Goal: Download file/media: Download file/media

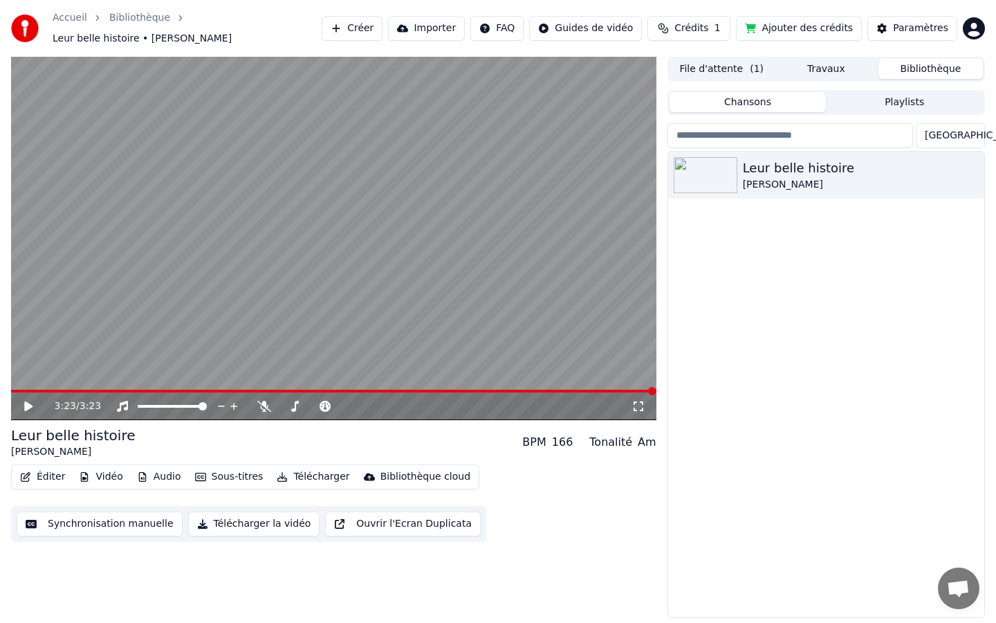
click at [470, 391] on span at bounding box center [333, 390] width 645 height 3
click at [21, 391] on span at bounding box center [25, 391] width 8 height 8
click at [87, 524] on button "Synchronisation manuelle" at bounding box center [100, 523] width 166 height 25
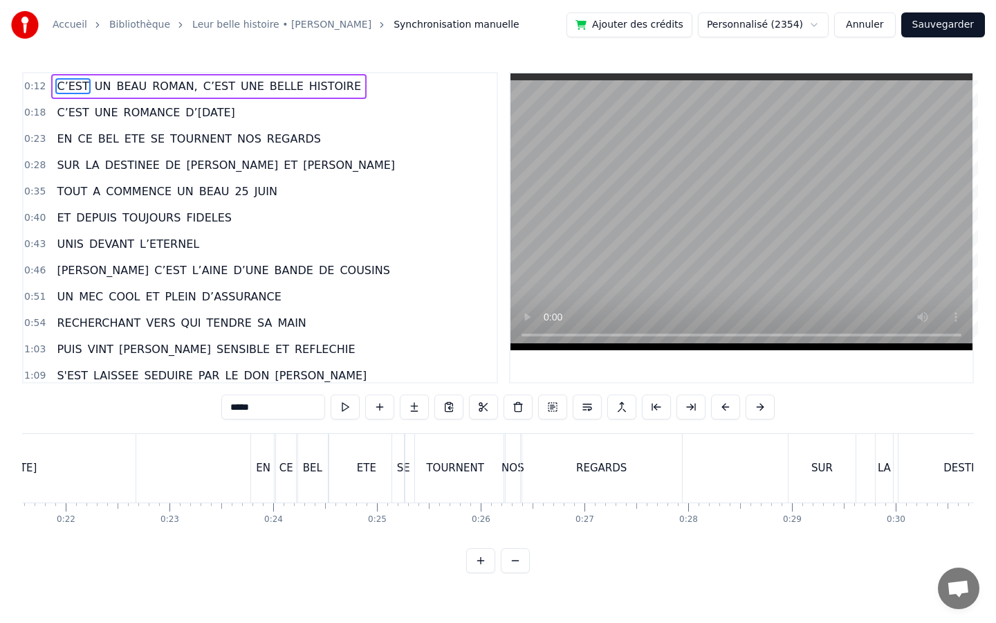
scroll to position [0, 2269]
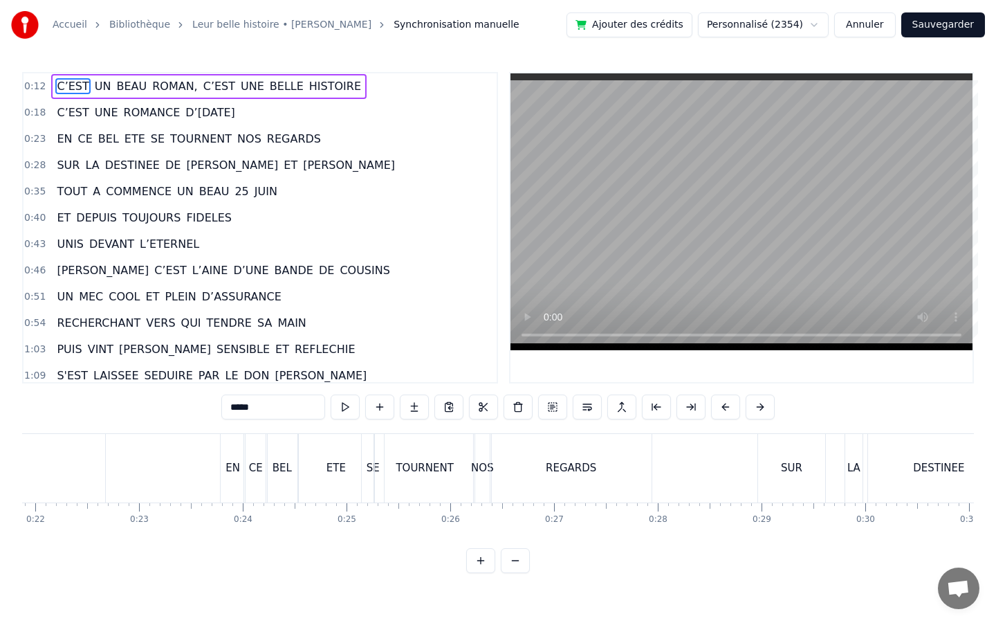
click at [535, 468] on div "REGARDS" at bounding box center [570, 468] width 161 height 68
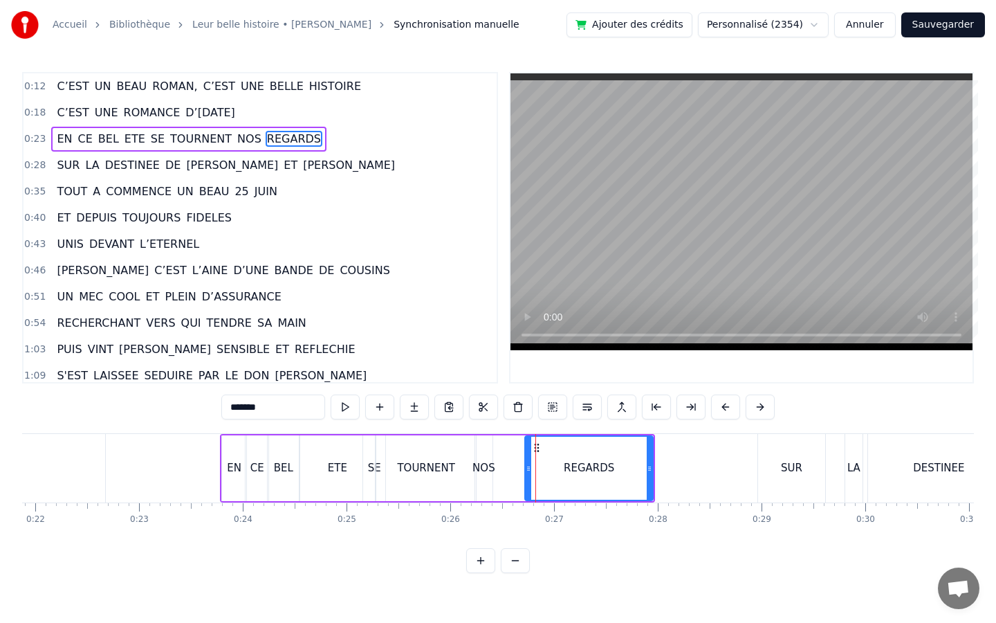
drag, startPoint x: 495, startPoint y: 470, endPoint x: 528, endPoint y: 472, distance: 33.2
click at [528, 472] on icon at bounding box center [529, 468] width 6 height 11
click at [487, 468] on div "NOS" at bounding box center [483, 468] width 23 height 16
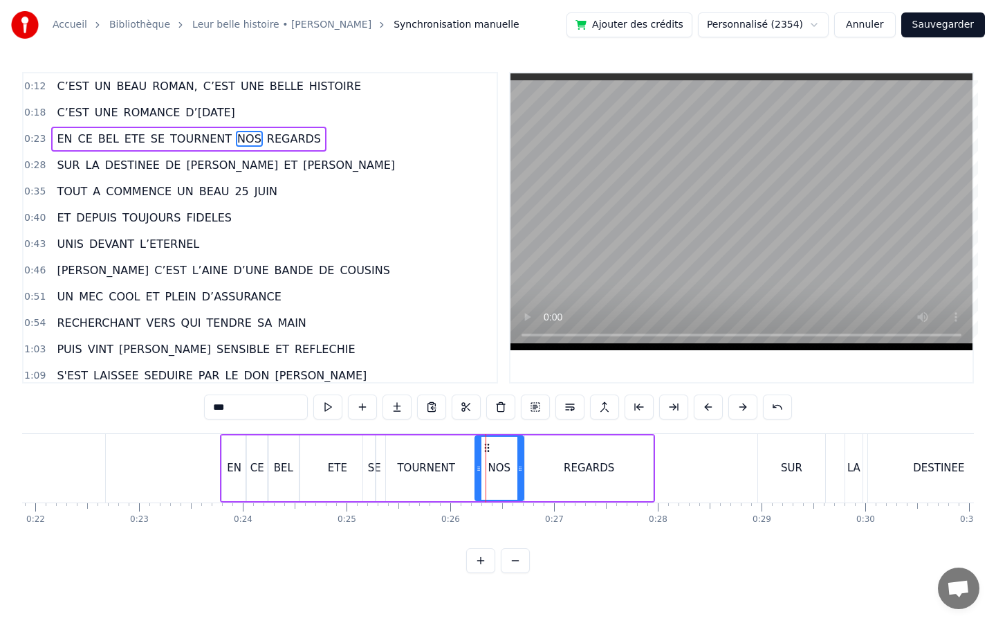
drag, startPoint x: 490, startPoint y: 468, endPoint x: 521, endPoint y: 471, distance: 31.2
click at [521, 471] on icon at bounding box center [520, 468] width 6 height 11
drag, startPoint x: 479, startPoint y: 468, endPoint x: 504, endPoint y: 472, distance: 25.2
click at [504, 472] on icon at bounding box center [504, 468] width 6 height 11
click at [463, 472] on div "TOURNENT" at bounding box center [425, 468] width 99 height 66
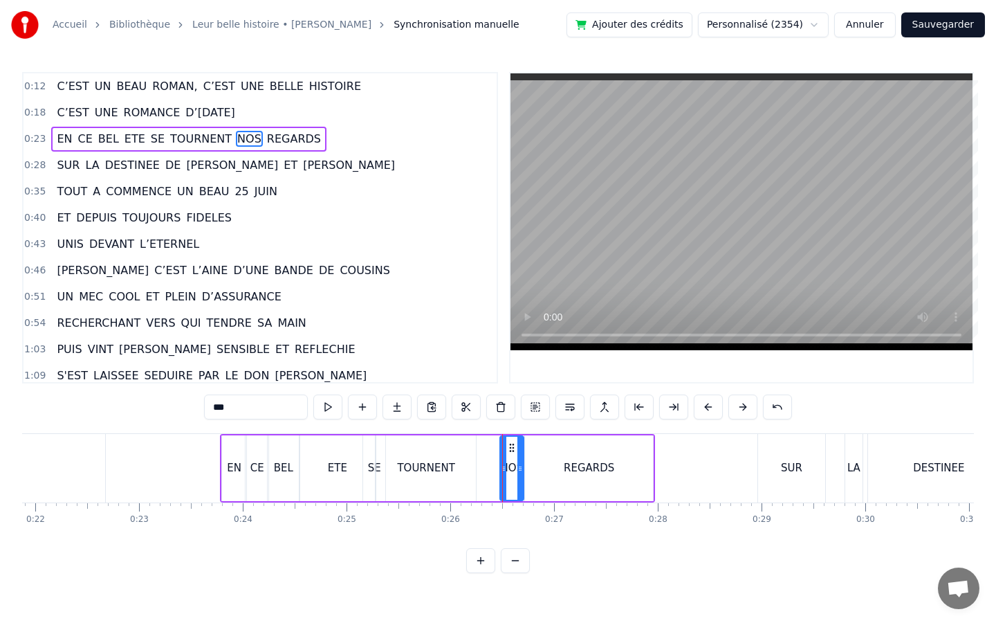
type input "********"
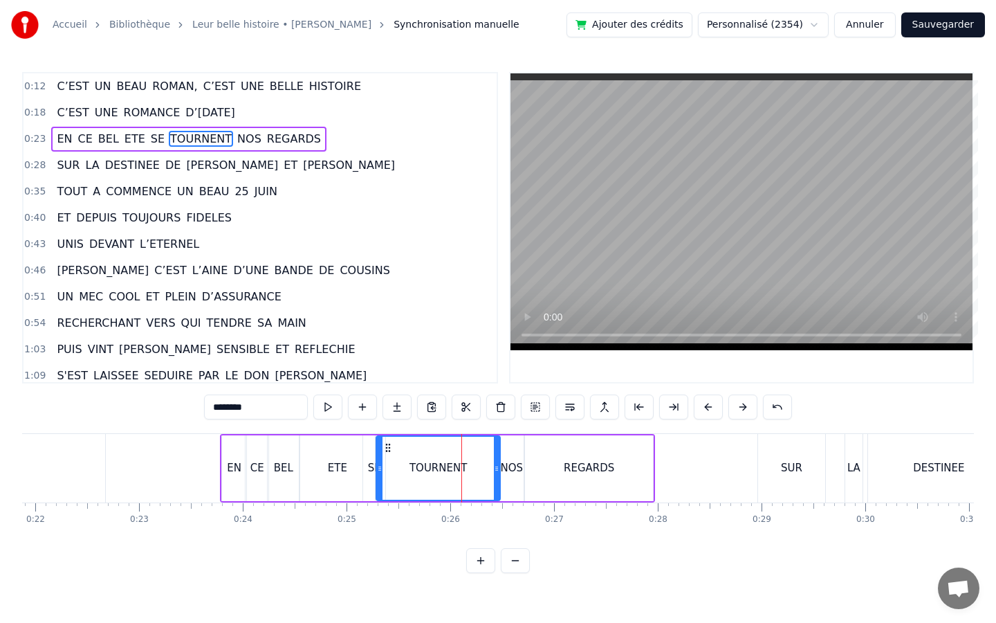
drag, startPoint x: 473, startPoint y: 468, endPoint x: 497, endPoint y: 470, distance: 24.4
click at [497, 470] on icon at bounding box center [497, 468] width 6 height 11
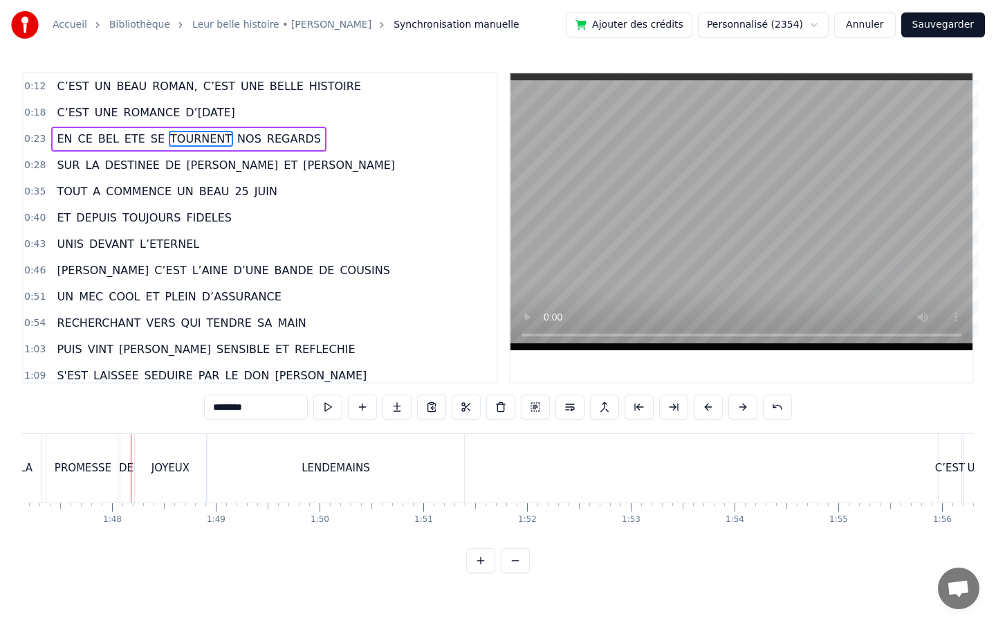
scroll to position [0, 11130]
click at [100, 479] on div "PROMESSE" at bounding box center [68, 468] width 73 height 68
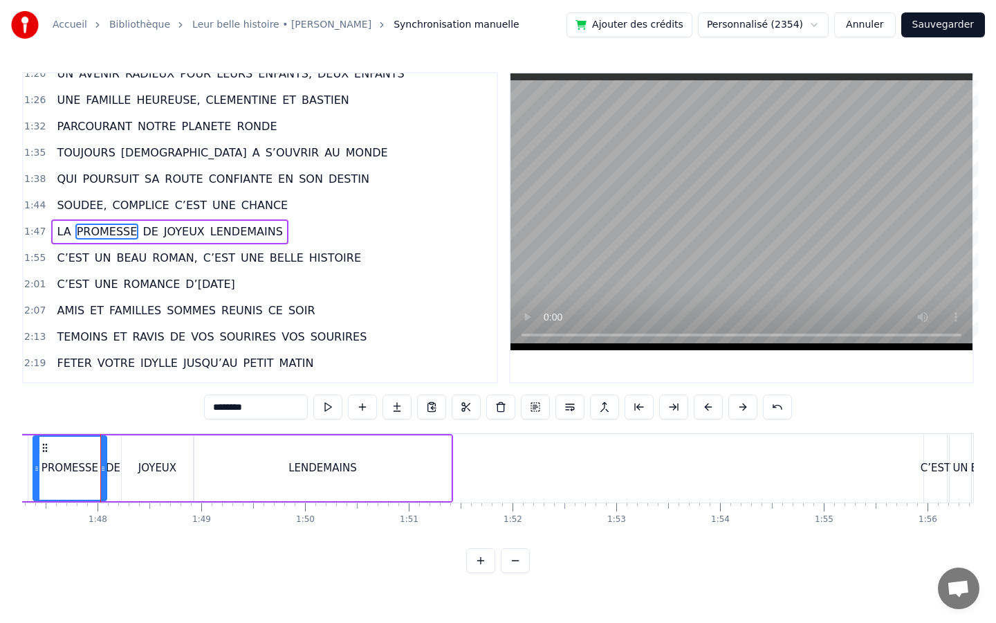
scroll to position [358, 0]
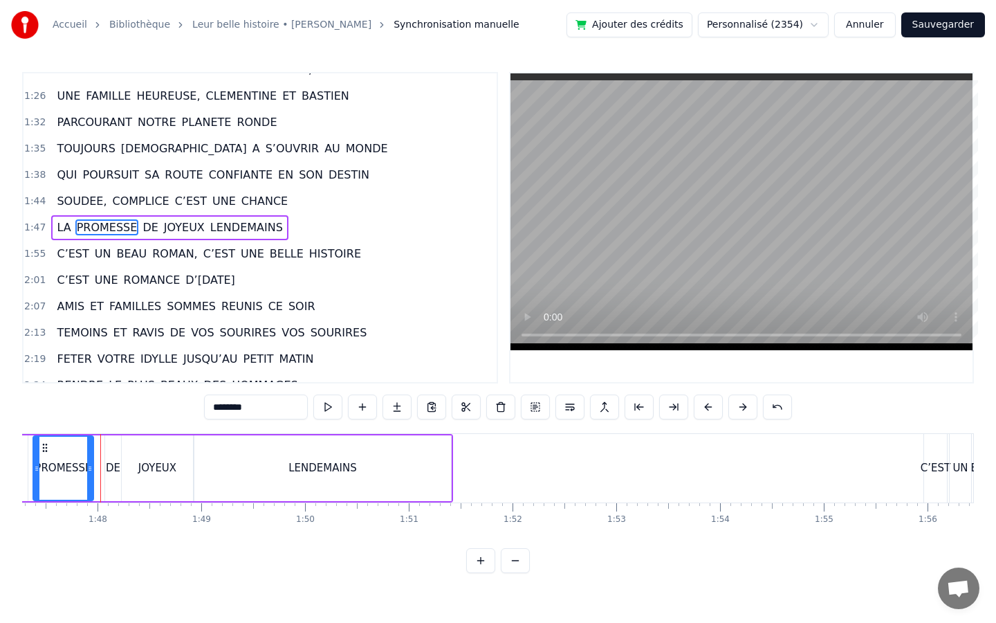
drag, startPoint x: 103, startPoint y: 480, endPoint x: 90, endPoint y: 480, distance: 13.1
click at [90, 480] on div at bounding box center [90, 467] width 6 height 63
click at [106, 480] on div "DE" at bounding box center [113, 468] width 16 height 66
drag, startPoint x: 106, startPoint y: 474, endPoint x: 95, endPoint y: 474, distance: 10.4
click at [95, 474] on div at bounding box center [98, 467] width 6 height 63
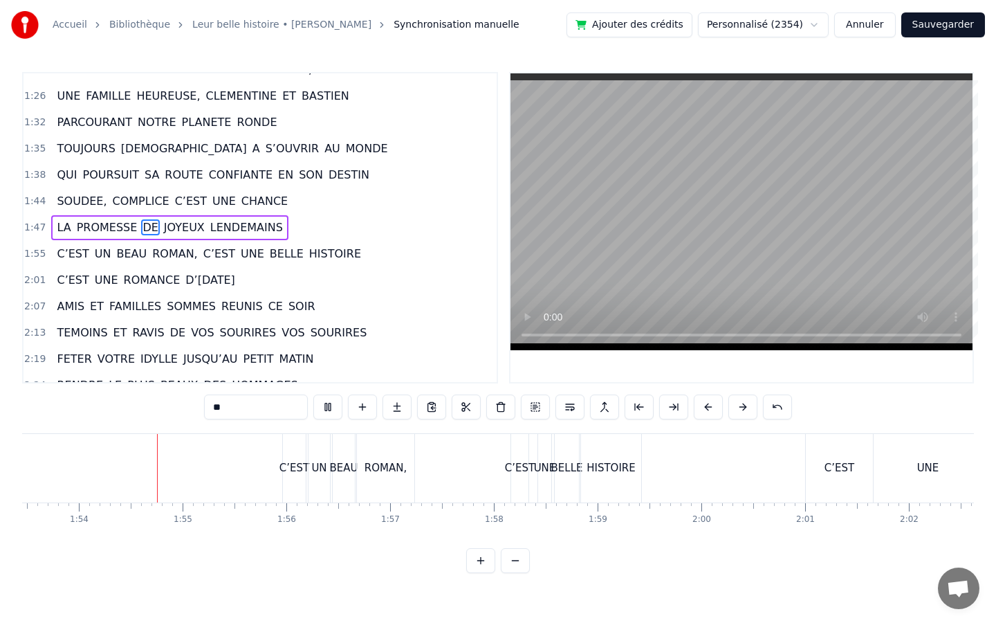
scroll to position [0, 11774]
click at [629, 465] on div "HISTOIRE" at bounding box center [608, 468] width 49 height 16
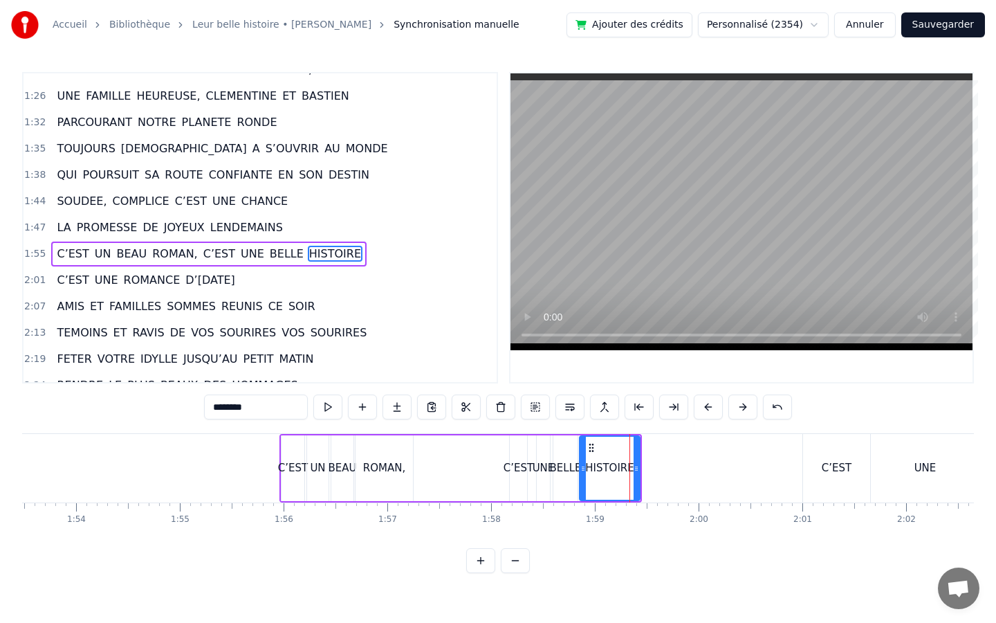
scroll to position [385, 0]
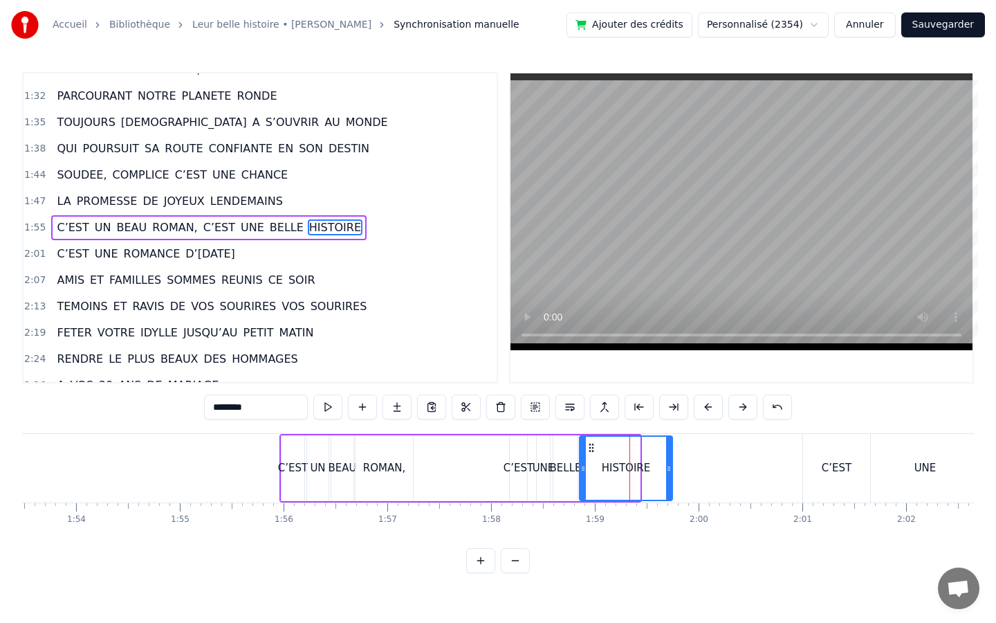
drag, startPoint x: 637, startPoint y: 468, endPoint x: 670, endPoint y: 472, distance: 32.7
click at [670, 472] on icon at bounding box center [669, 468] width 6 height 11
drag, startPoint x: 582, startPoint y: 470, endPoint x: 609, endPoint y: 475, distance: 26.9
click at [609, 475] on div at bounding box center [610, 467] width 6 height 63
click at [575, 472] on div "BELLE" at bounding box center [566, 468] width 32 height 16
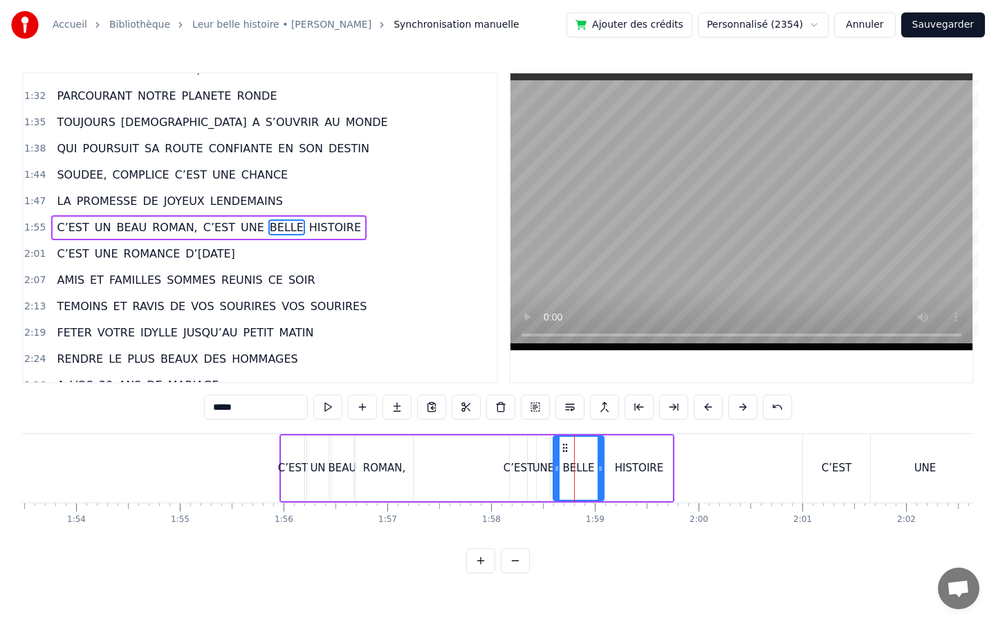
drag, startPoint x: 576, startPoint y: 472, endPoint x: 603, endPoint y: 476, distance: 27.2
click at [603, 476] on div at bounding box center [601, 467] width 6 height 63
drag, startPoint x: 557, startPoint y: 469, endPoint x: 589, endPoint y: 475, distance: 33.1
click at [589, 475] on div at bounding box center [590, 467] width 6 height 63
click at [548, 469] on div "UNE" at bounding box center [544, 468] width 22 height 16
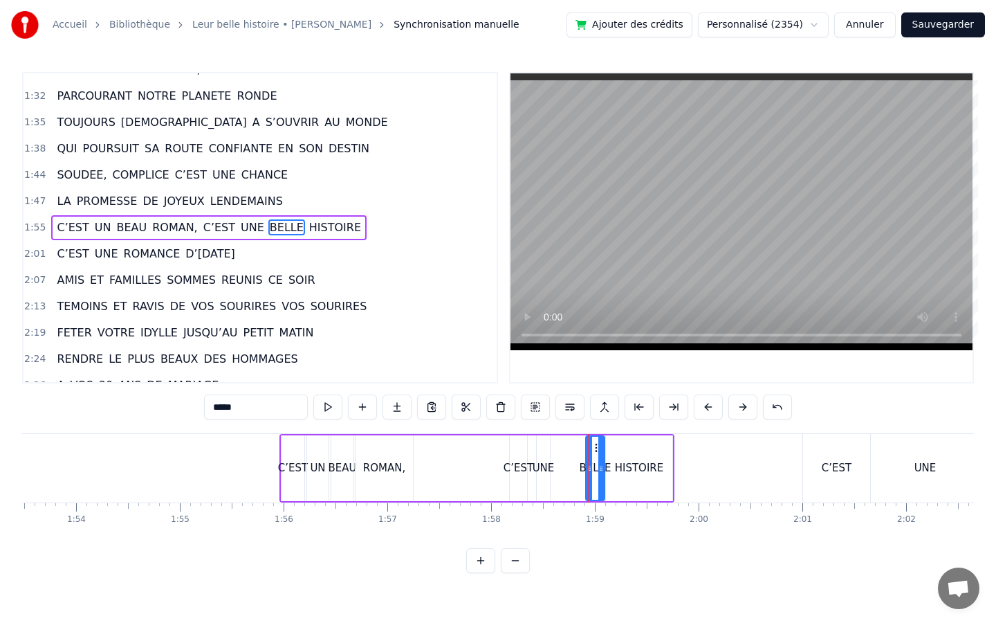
type input "***"
drag, startPoint x: 548, startPoint y: 469, endPoint x: 582, endPoint y: 472, distance: 34.1
click at [582, 472] on icon at bounding box center [581, 468] width 6 height 11
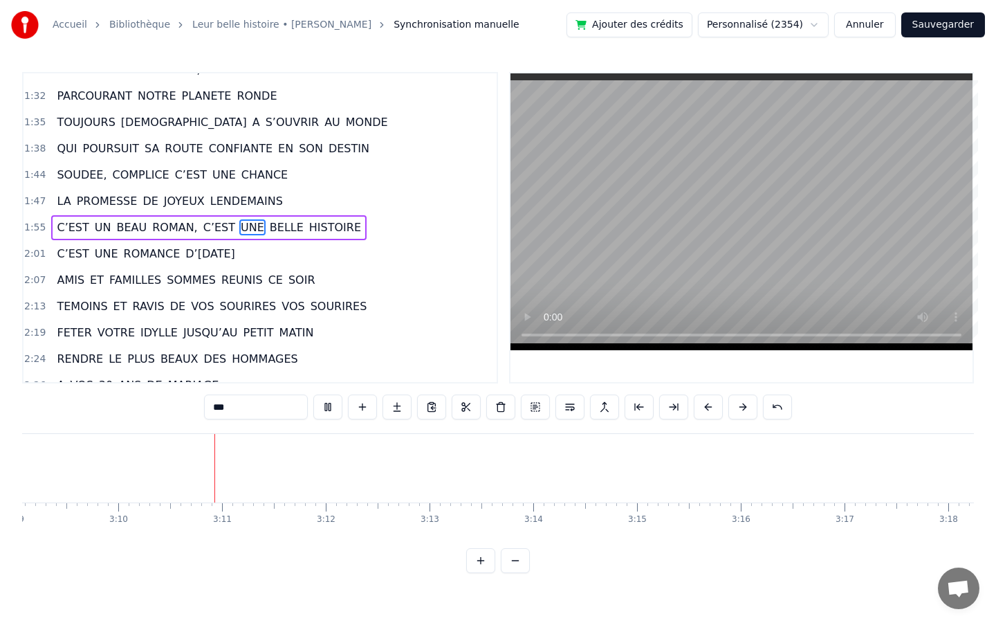
scroll to position [0, 19679]
click at [943, 27] on button "Sauvegarder" at bounding box center [943, 24] width 84 height 25
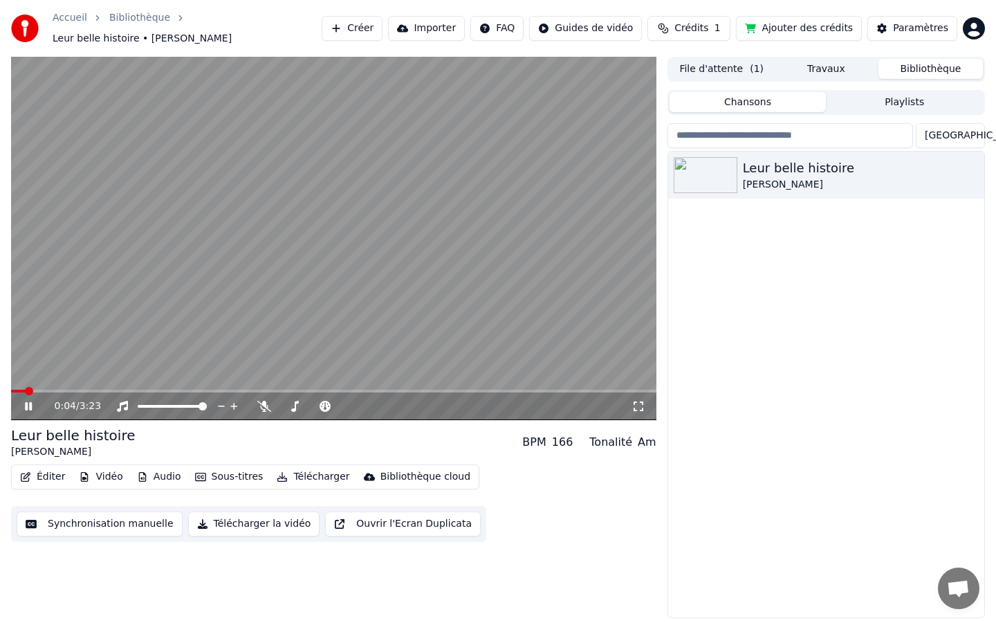
click at [30, 406] on icon at bounding box center [28, 406] width 7 height 8
drag, startPoint x: 29, startPoint y: 396, endPoint x: 17, endPoint y: 396, distance: 12.5
click at [17, 396] on div "0:04 / 3:23" at bounding box center [333, 406] width 645 height 28
click at [11, 389] on span at bounding box center [15, 391] width 8 height 8
click at [27, 404] on icon at bounding box center [28, 406] width 8 height 10
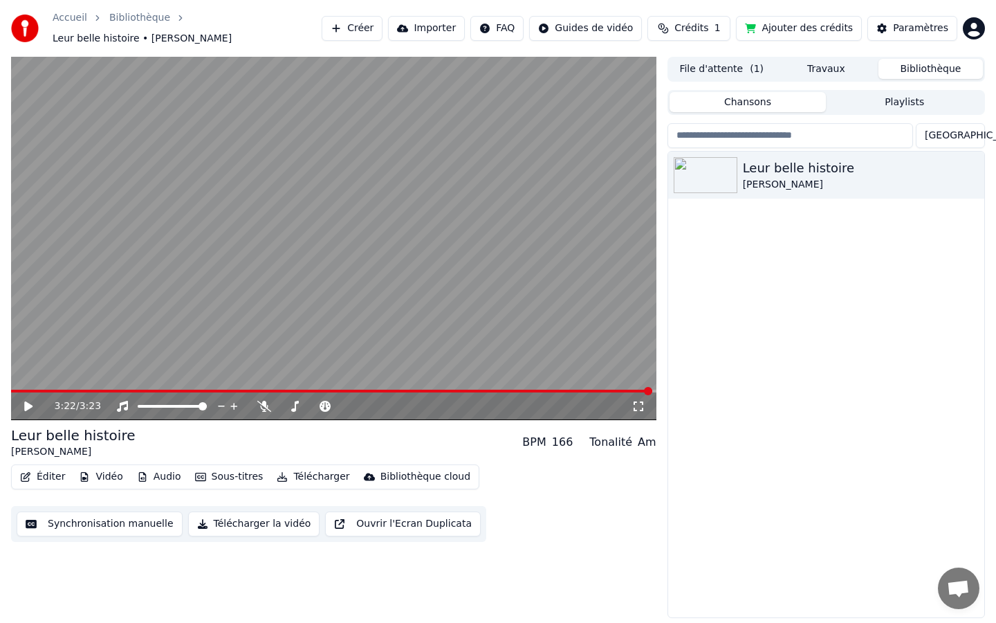
click at [91, 527] on button "Synchronisation manuelle" at bounding box center [100, 523] width 166 height 25
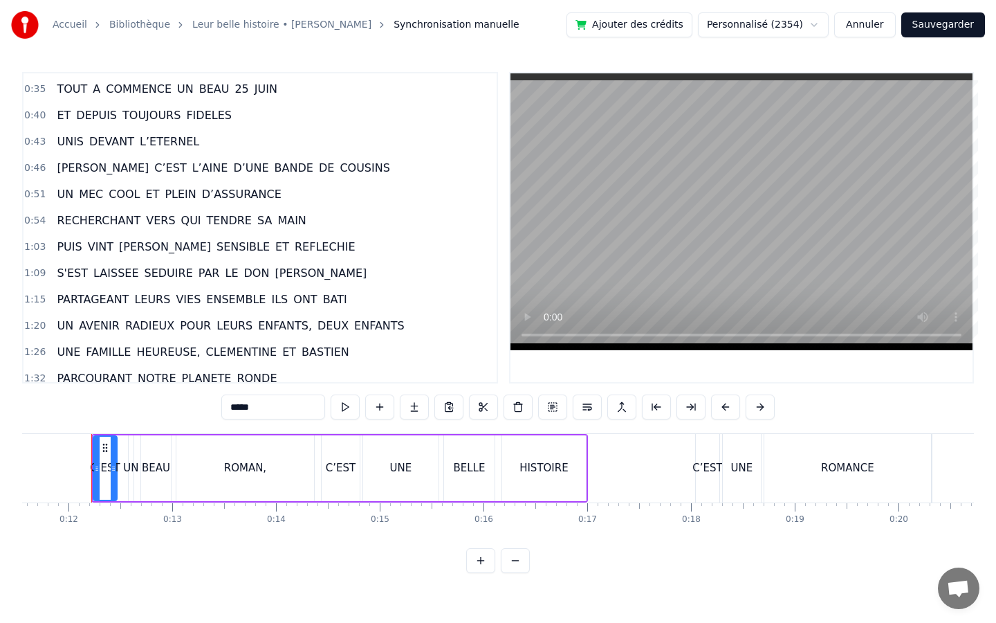
scroll to position [109, 0]
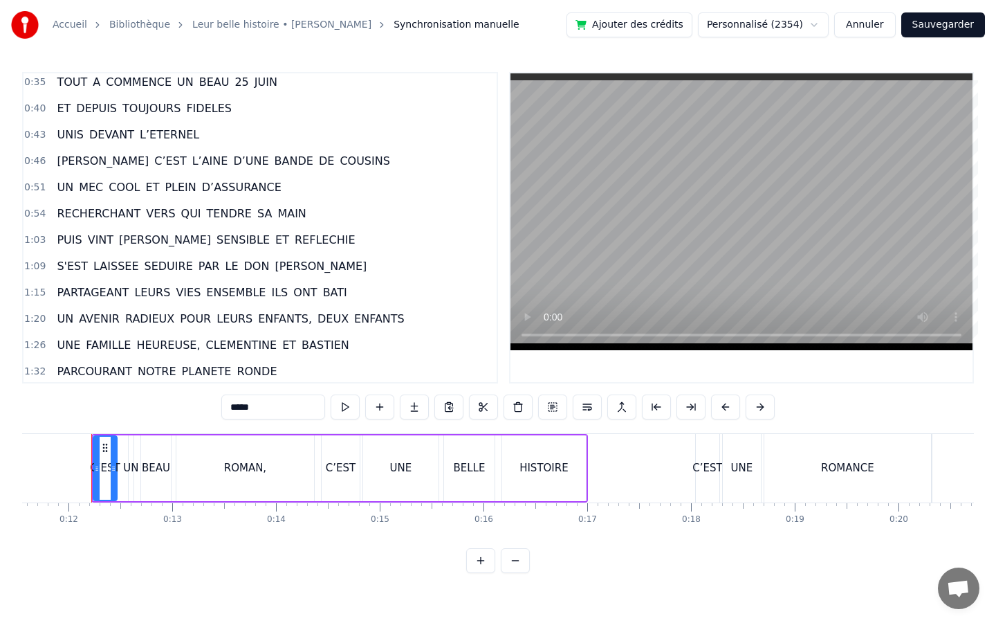
click at [77, 269] on span "S'EST" at bounding box center [72, 266] width 34 height 16
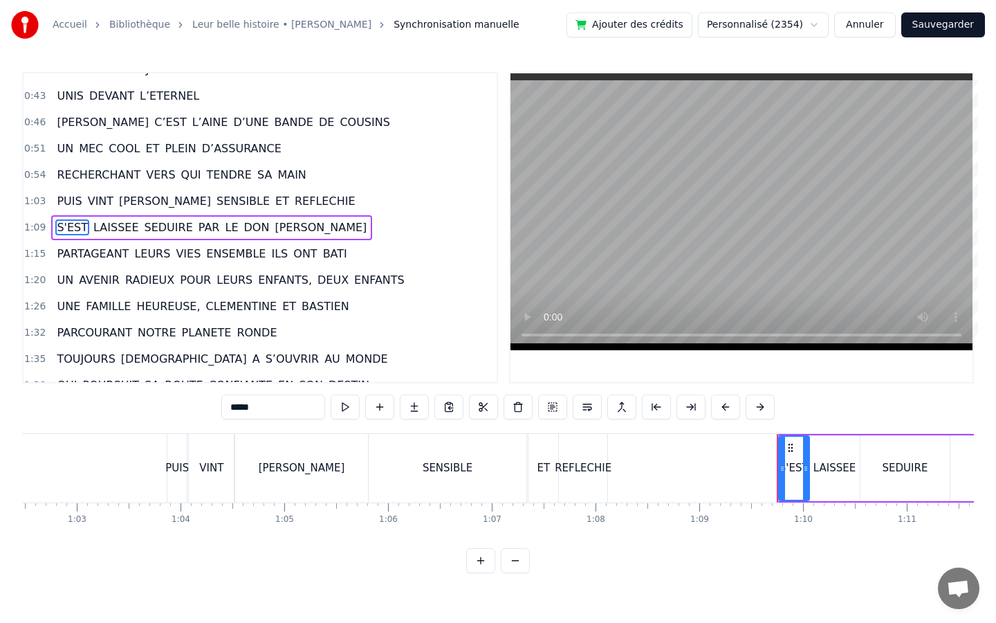
scroll to position [0, 7167]
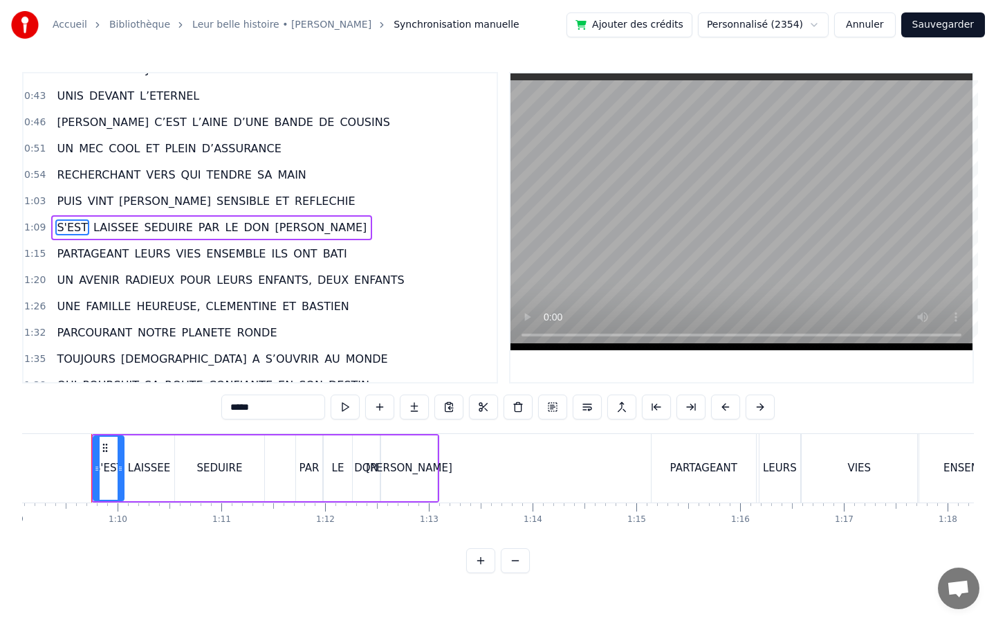
click at [291, 409] on input "*****" at bounding box center [273, 406] width 104 height 25
click at [141, 409] on div "0:12 C’EST UN BEAU ROMAN, C’EST UNE BELLE HISTOIRE 0:18 C’EST UNE ROMANCE D’[DA…" at bounding box center [498, 322] width 952 height 501
click at [107, 230] on span "LAISSEE" at bounding box center [99, 227] width 48 height 16
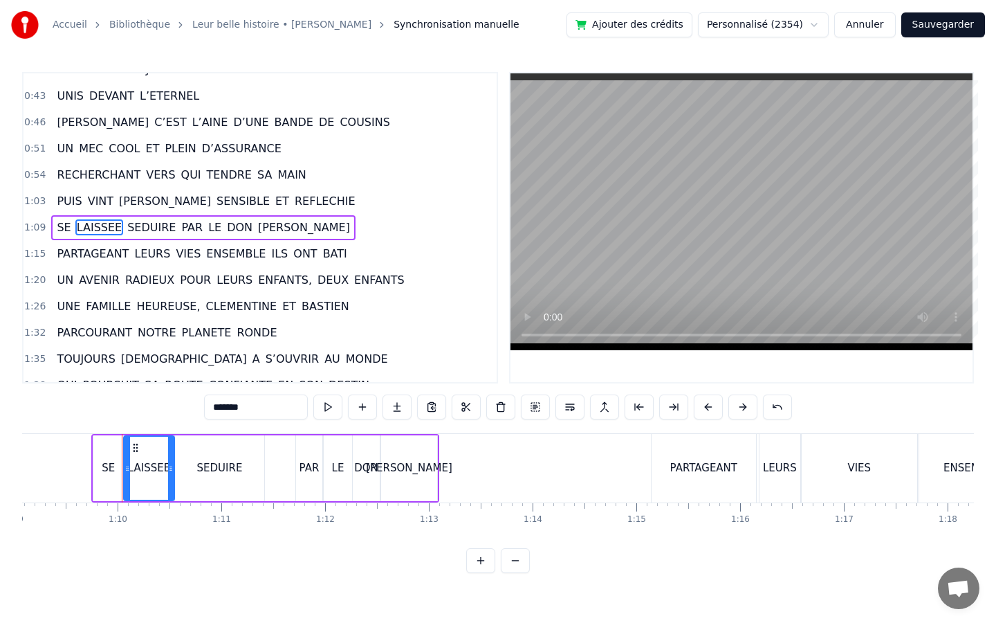
click at [261, 408] on input "*******" at bounding box center [256, 406] width 104 height 25
click at [343, 578] on html "Accueil Bibliothèque Leur belle histoire • [PERSON_NAME] manuelle Ajouter des c…" at bounding box center [498, 297] width 996 height 595
click at [257, 313] on span "CLEMENTINE" at bounding box center [242, 306] width 74 height 16
type input "**********"
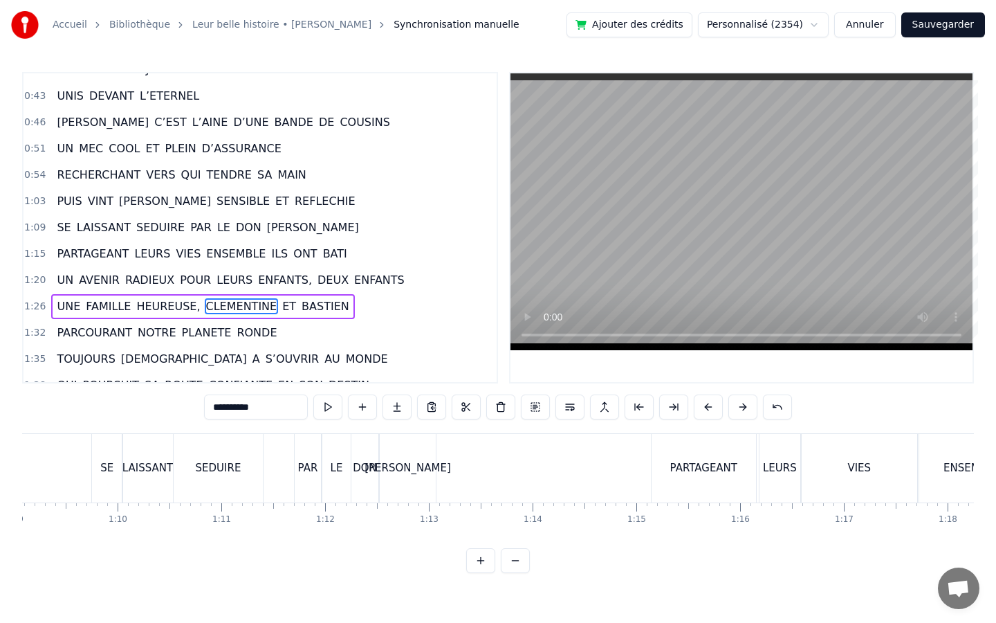
scroll to position [227, 0]
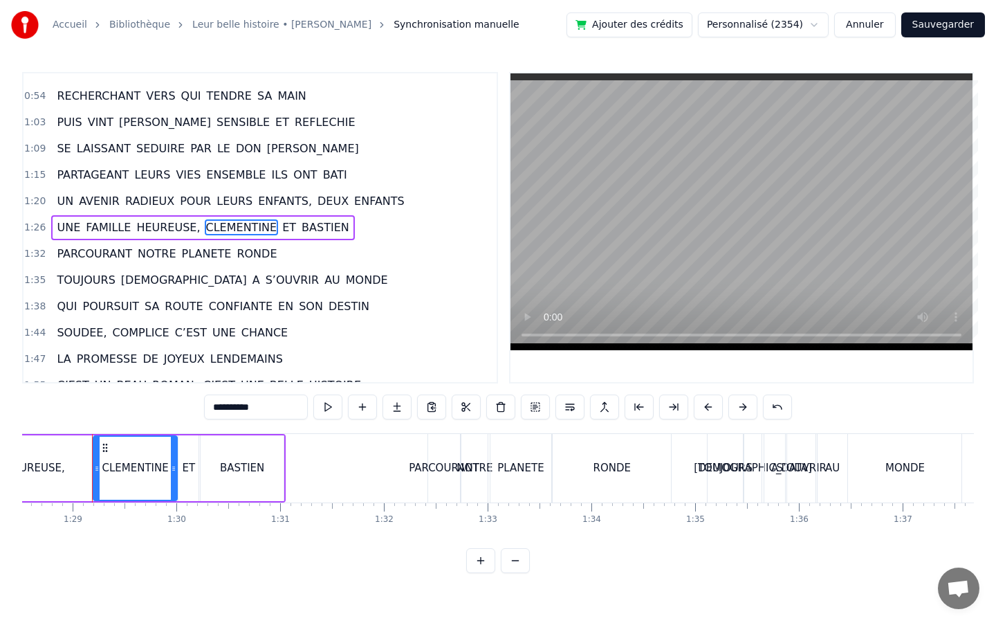
click at [272, 239] on div "UNE FAMILLE HEUREUSE, [PERSON_NAME] ET [PERSON_NAME]" at bounding box center [202, 227] width 303 height 25
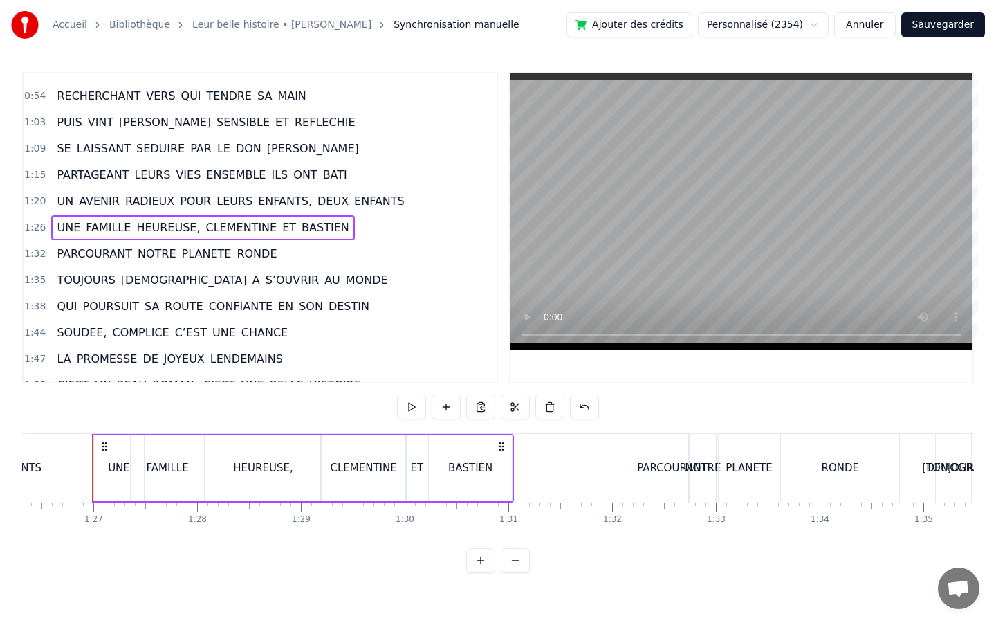
scroll to position [0, 0]
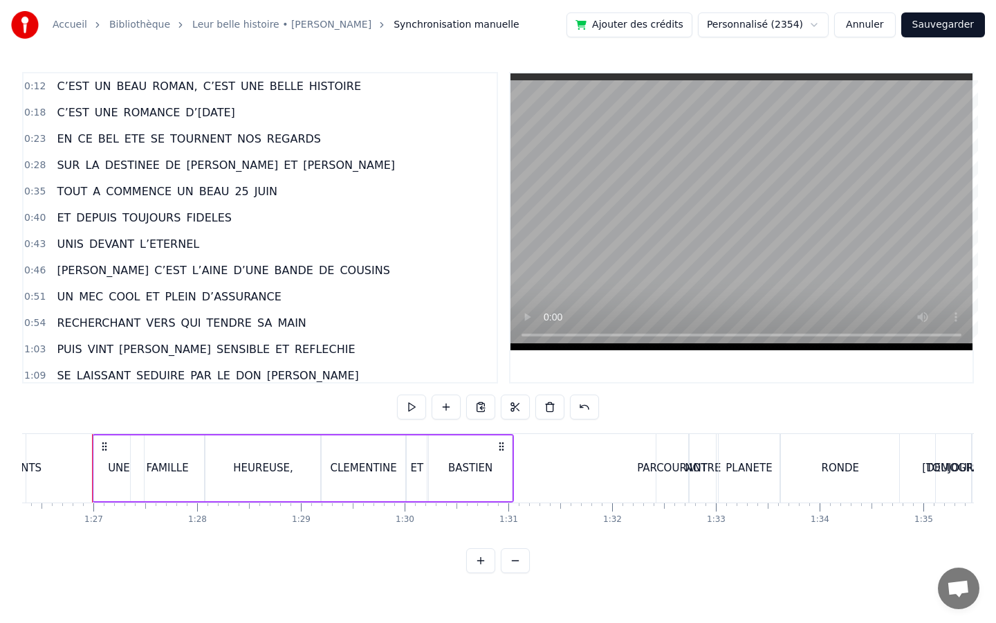
click at [923, 32] on button "Sauvegarder" at bounding box center [943, 24] width 84 height 25
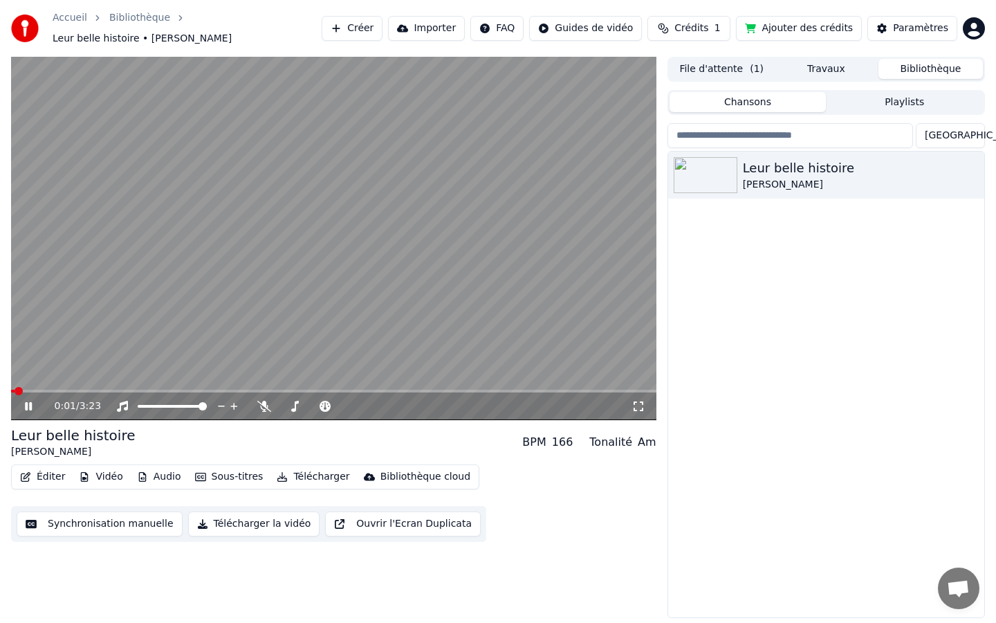
click at [15, 390] on span at bounding box center [19, 391] width 8 height 8
click at [25, 403] on icon at bounding box center [28, 406] width 7 height 8
click at [25, 403] on icon at bounding box center [28, 406] width 8 height 10
click at [28, 407] on icon at bounding box center [38, 405] width 33 height 11
click at [11, 388] on span at bounding box center [15, 391] width 8 height 8
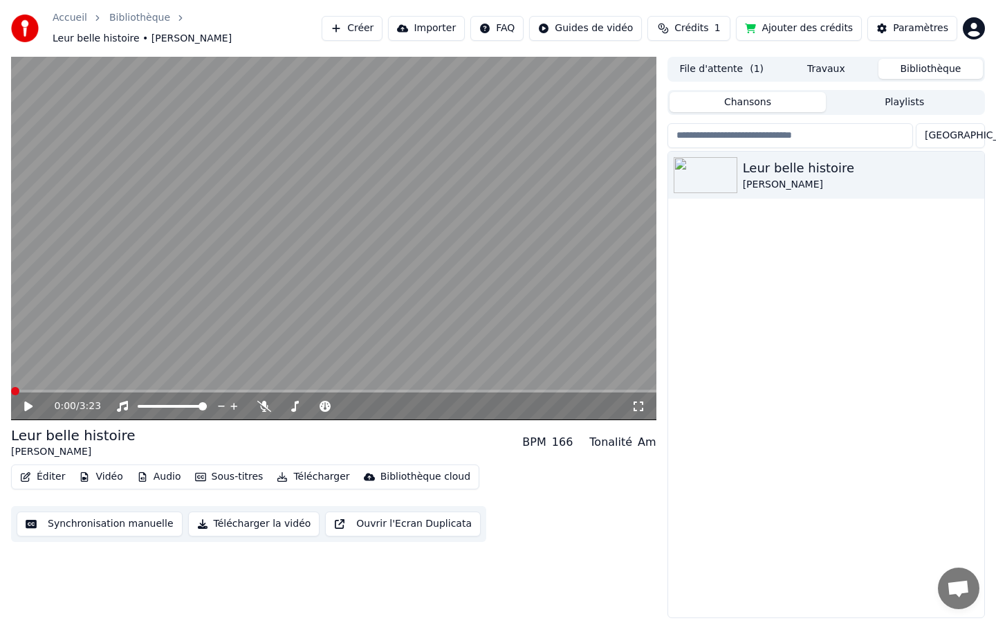
click at [27, 403] on icon at bounding box center [28, 406] width 8 height 10
click at [27, 403] on icon at bounding box center [28, 406] width 7 height 8
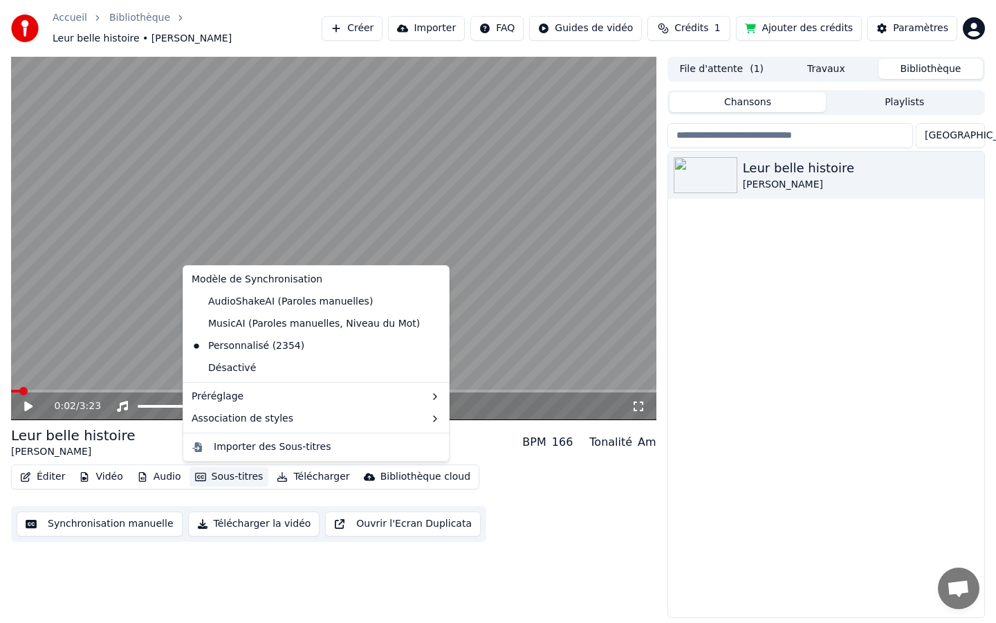
click at [209, 473] on button "Sous-titres" at bounding box center [230, 476] width 80 height 19
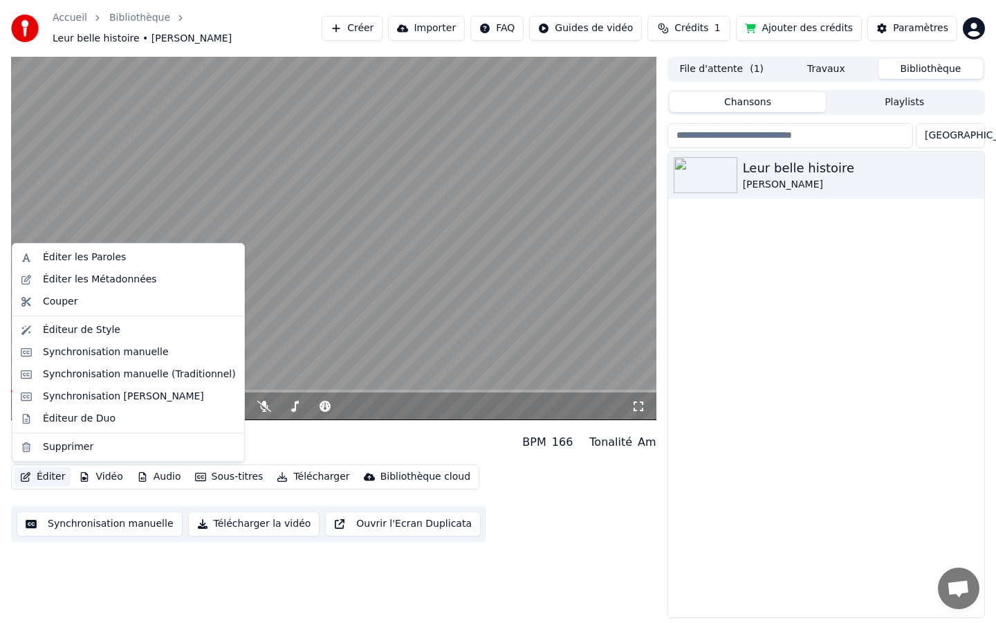
click at [53, 480] on button "Éditer" at bounding box center [43, 476] width 56 height 19
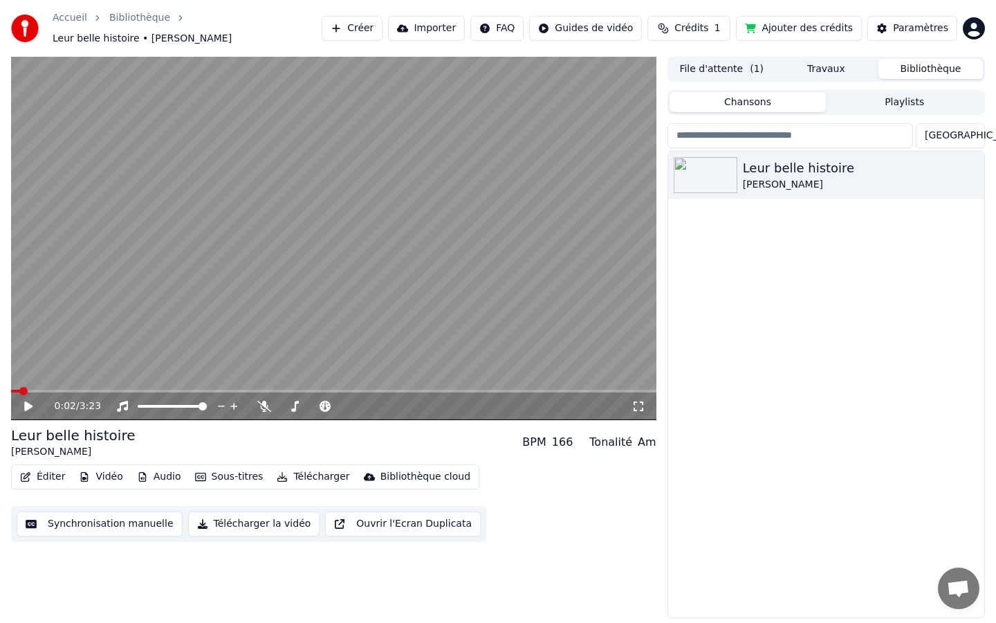
click at [53, 480] on button "Éditer" at bounding box center [43, 476] width 56 height 19
click at [134, 580] on div "0:02 / 3:23 Leur belle histoire [PERSON_NAME] BPM 166 Tonalité Am Éditer Vidéo …" at bounding box center [333, 337] width 645 height 561
click at [47, 474] on button "Éditer" at bounding box center [43, 476] width 56 height 19
click at [99, 572] on div "0:02 / 3:23 Leur belle histoire [PERSON_NAME] BPM 166 Tonalité Am Éditer Vidéo …" at bounding box center [333, 337] width 645 height 561
click at [28, 407] on icon at bounding box center [28, 406] width 8 height 10
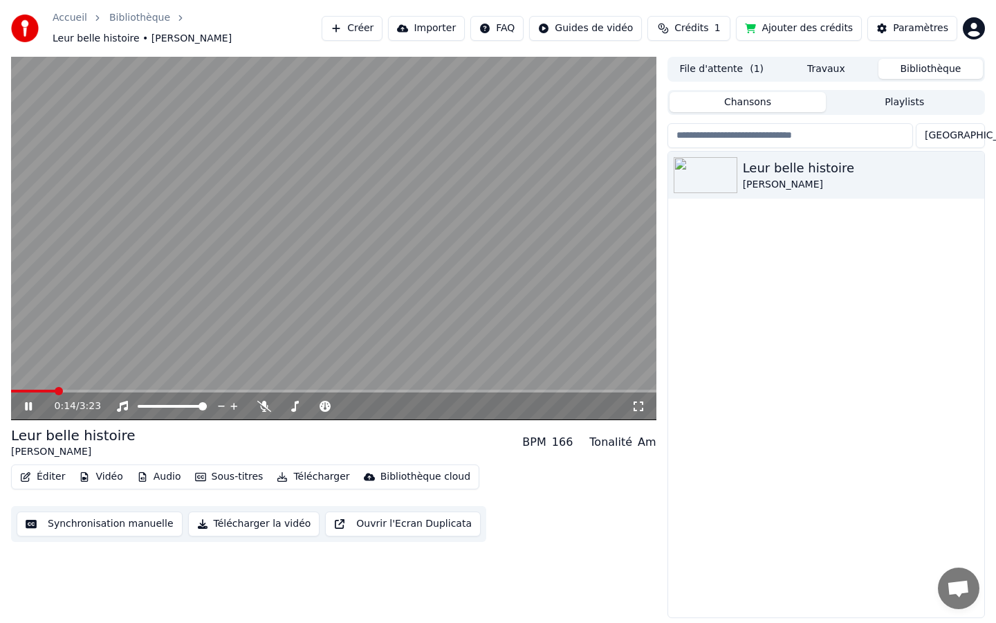
click at [28, 407] on icon at bounding box center [38, 405] width 33 height 11
click at [15, 390] on span at bounding box center [19, 391] width 8 height 8
click at [27, 408] on icon at bounding box center [28, 406] width 8 height 10
click at [638, 403] on icon at bounding box center [639, 405] width 14 height 11
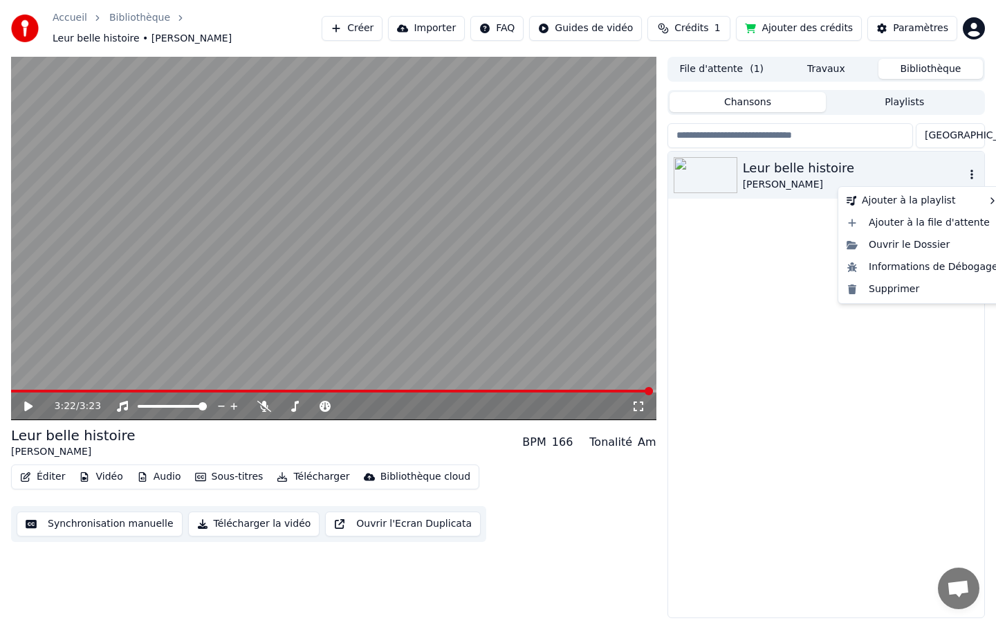
click at [973, 178] on icon "button" at bounding box center [971, 174] width 3 height 10
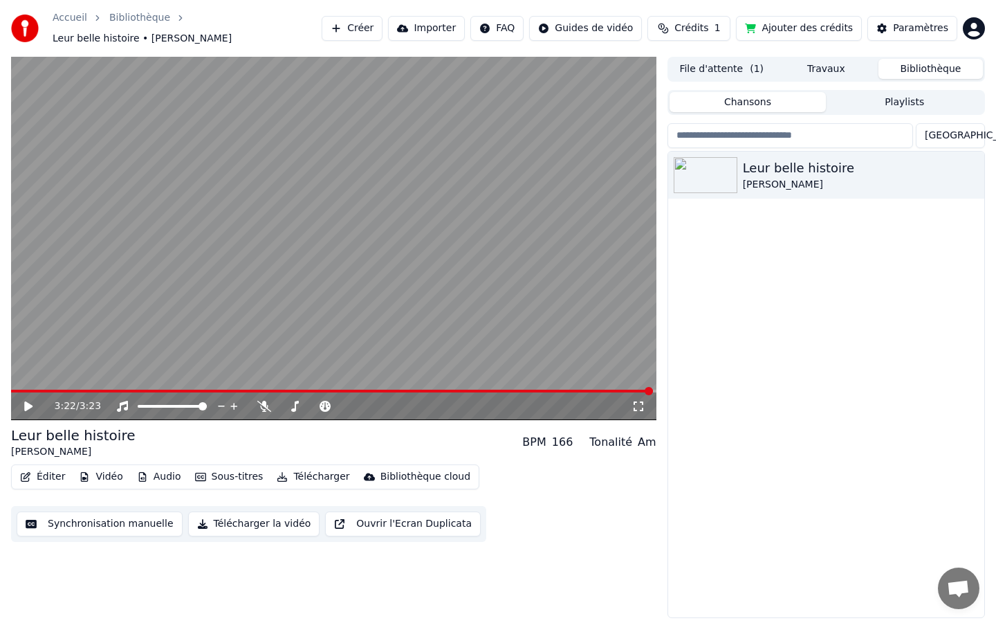
click at [796, 302] on div "Leur belle histoire [PERSON_NAME]" at bounding box center [826, 384] width 316 height 466
click at [455, 24] on button "Importer" at bounding box center [426, 28] width 77 height 25
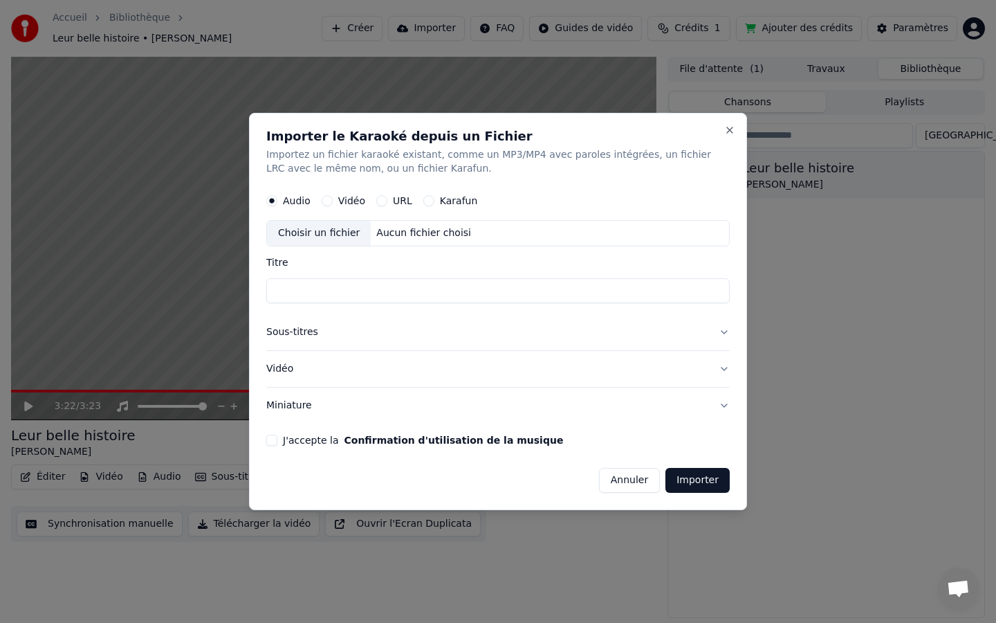
click at [637, 480] on button "Annuler" at bounding box center [629, 480] width 61 height 25
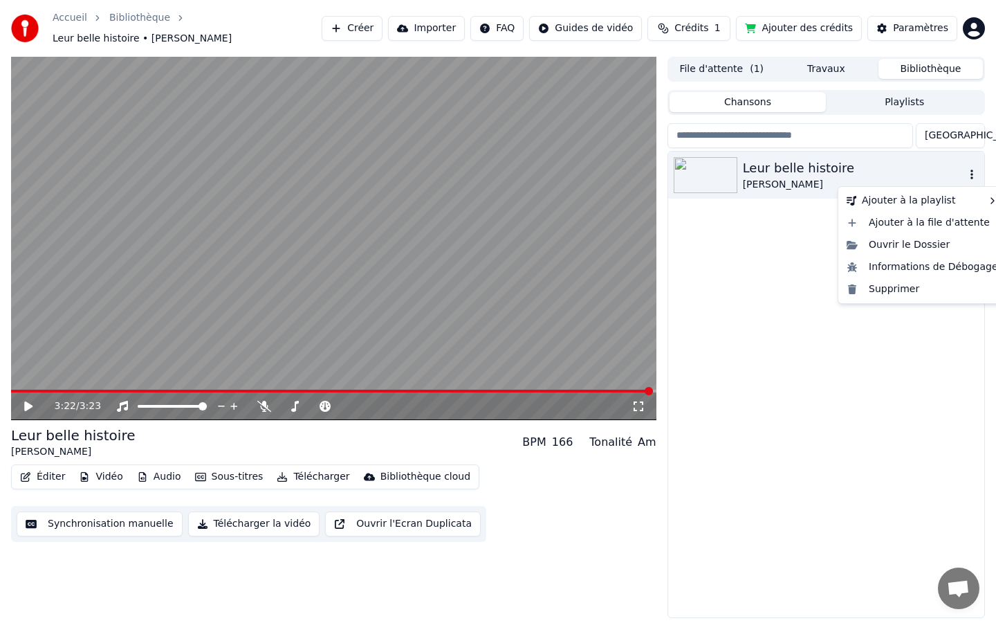
click at [972, 179] on icon "button" at bounding box center [972, 174] width 14 height 11
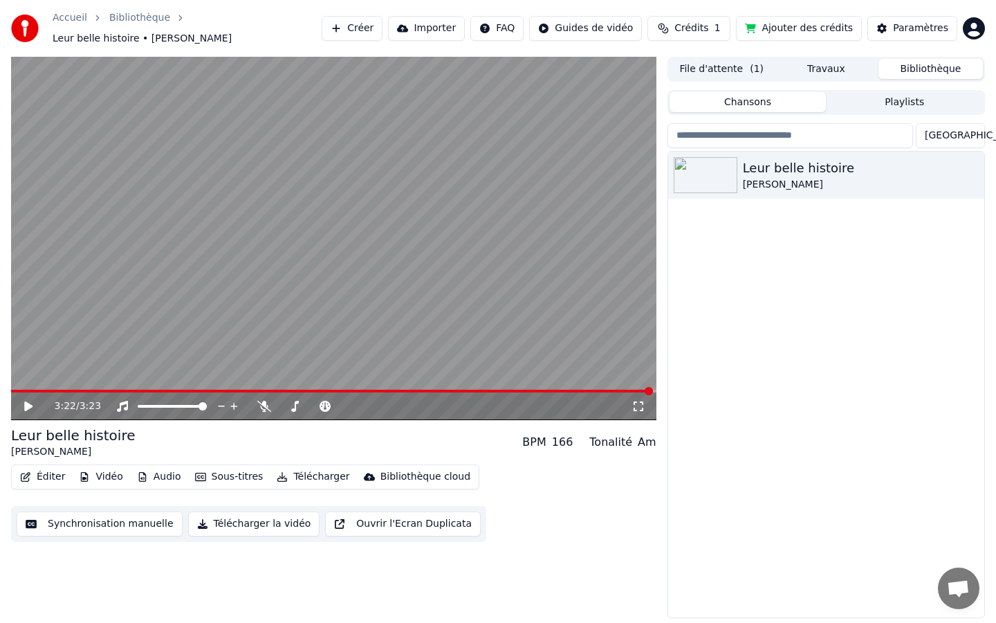
click at [804, 370] on div "Leur belle histoire [PERSON_NAME]" at bounding box center [826, 384] width 316 height 466
click at [730, 78] on button "File d'attente ( 1 )" at bounding box center [722, 69] width 104 height 20
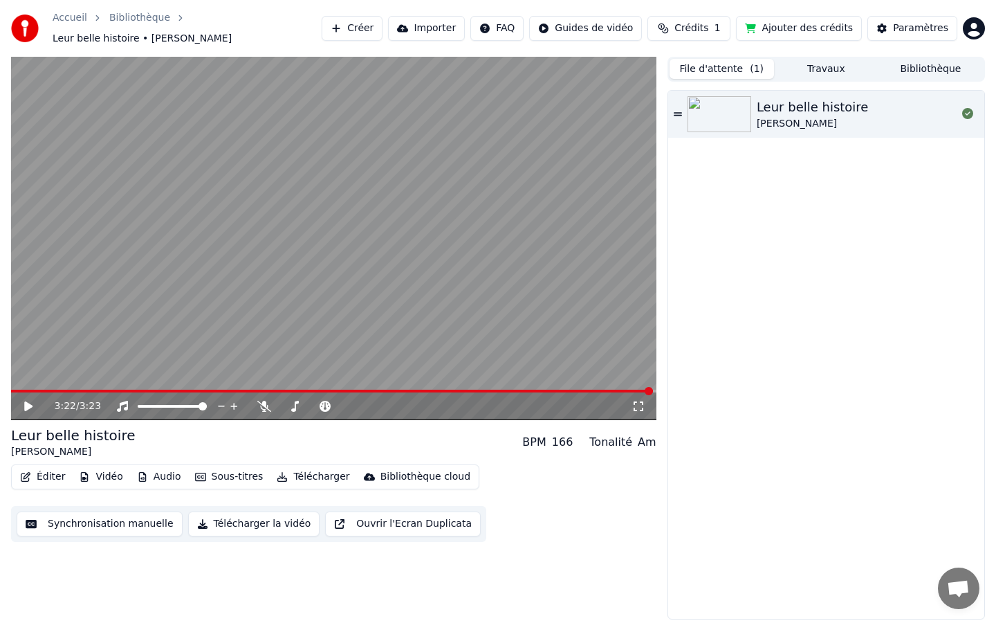
click at [910, 70] on button "Bibliothèque" at bounding box center [930, 69] width 104 height 20
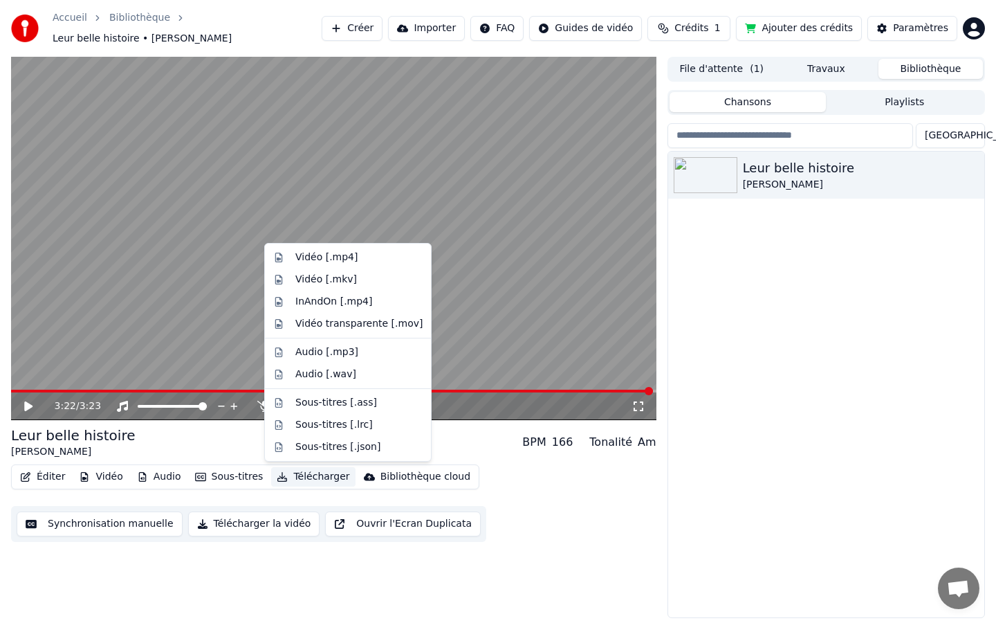
click at [311, 475] on button "Télécharger" at bounding box center [313, 476] width 84 height 19
click at [306, 262] on div "Vidéo [.mp4]" at bounding box center [326, 257] width 62 height 14
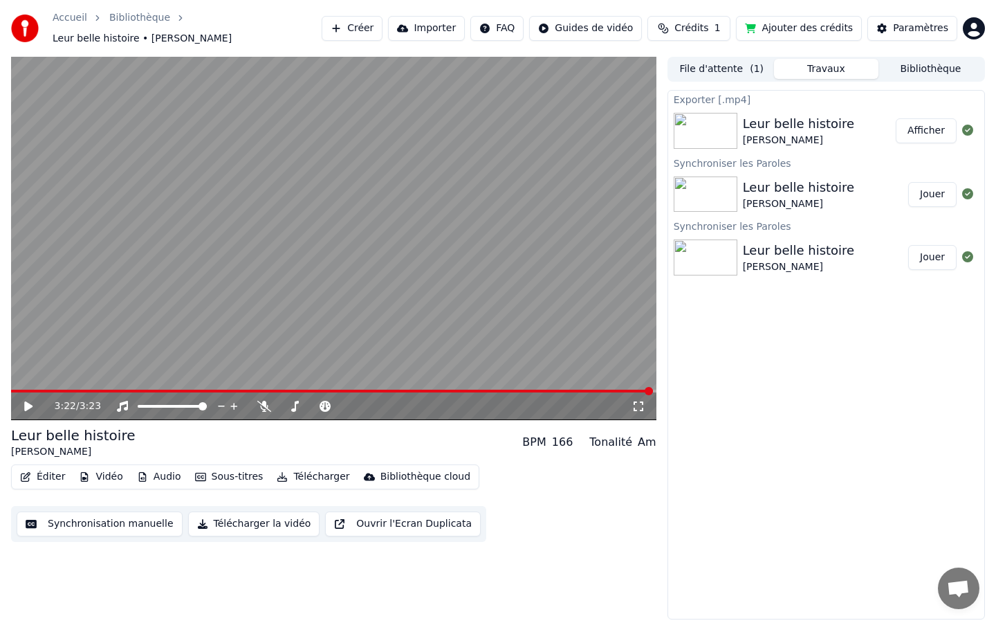
click at [267, 527] on button "Télécharger la vidéo" at bounding box center [254, 523] width 132 height 25
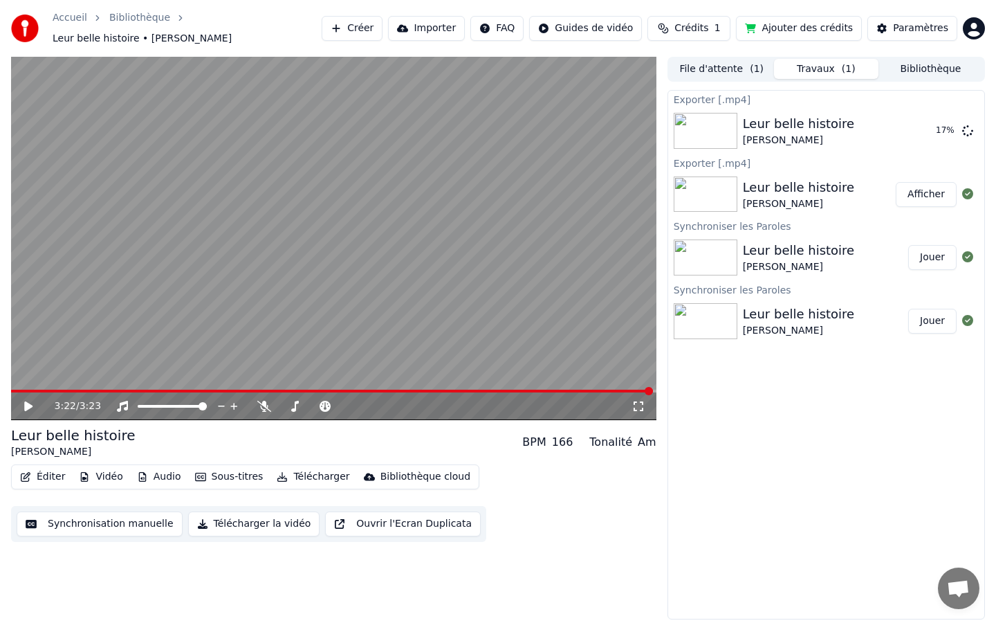
click at [933, 196] on button "Afficher" at bounding box center [926, 194] width 61 height 25
click at [970, 131] on icon at bounding box center [967, 130] width 11 height 11
click at [967, 133] on icon at bounding box center [967, 130] width 11 height 11
